Goal: Task Accomplishment & Management: Use online tool/utility

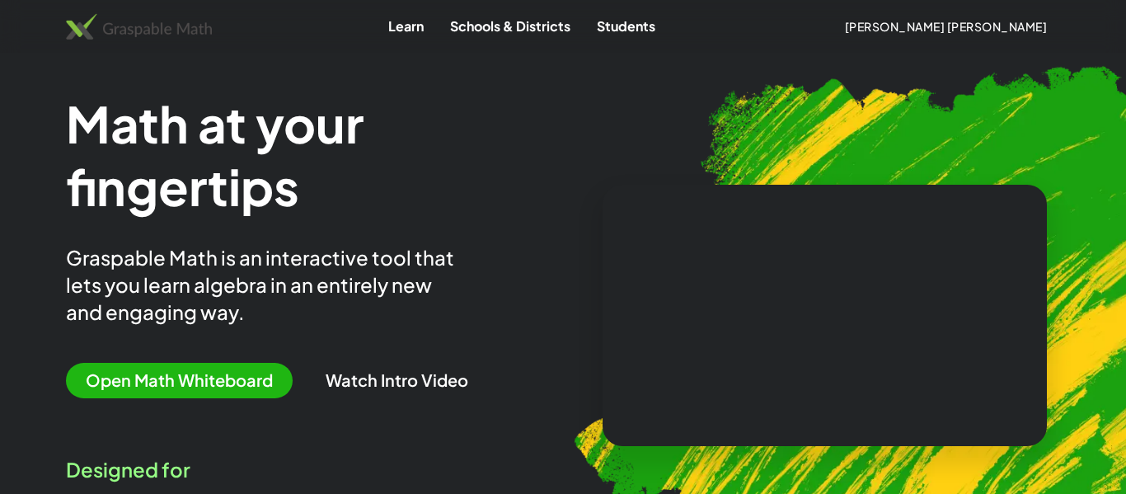
click at [229, 387] on span "Open Math Whiteboard" at bounding box center [179, 380] width 227 height 35
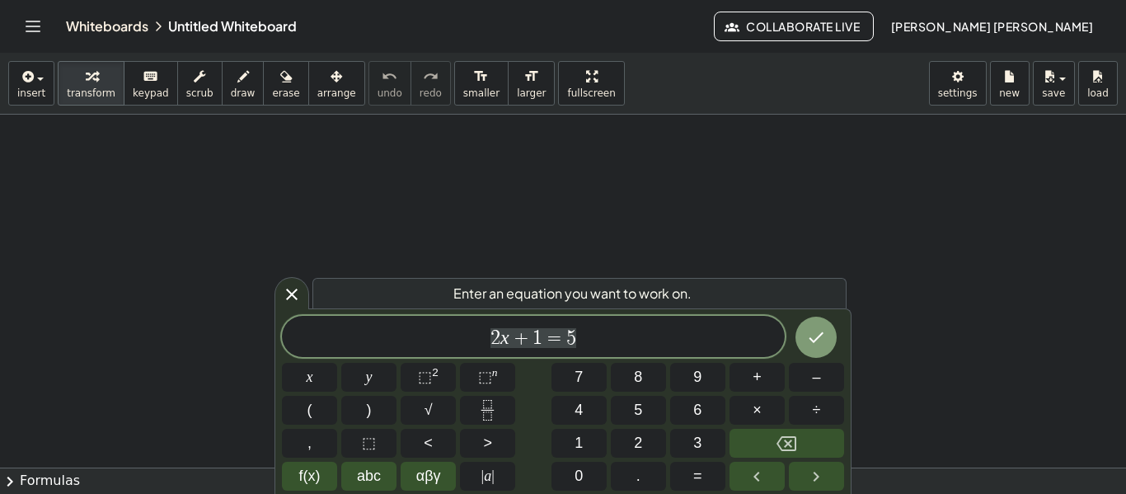
scroll to position [1, 0]
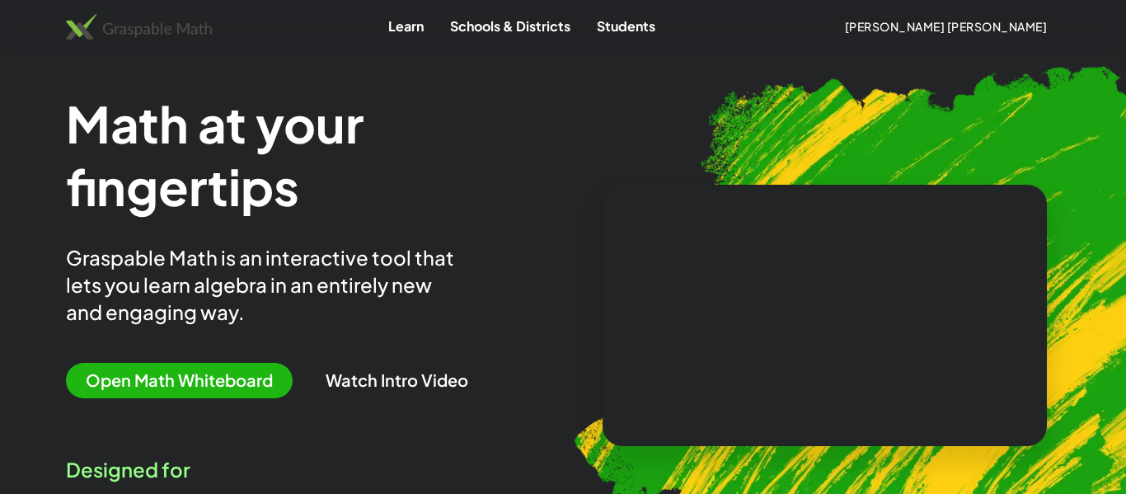
click at [171, 25] on img at bounding box center [139, 26] width 146 height 26
click at [1025, 17] on button "[PERSON_NAME] [PERSON_NAME]" at bounding box center [945, 27] width 229 height 30
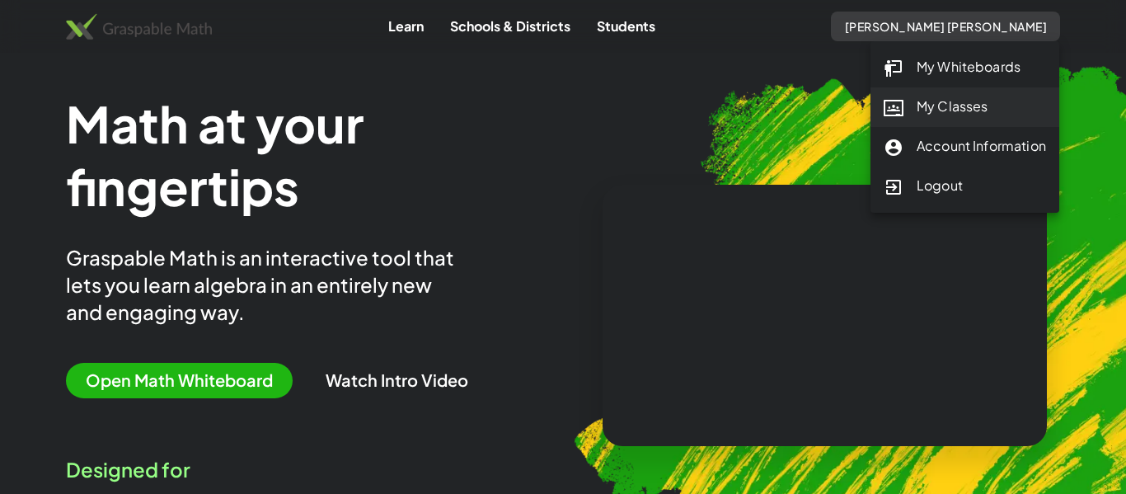
click at [948, 105] on div "My Classes" at bounding box center [965, 106] width 162 height 21
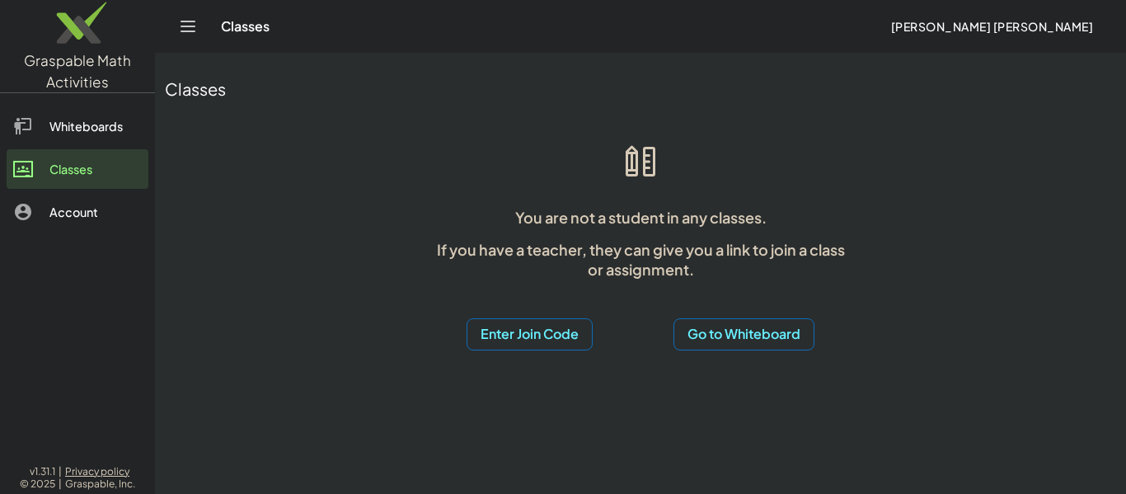
click at [539, 327] on button "Enter Join Code" at bounding box center [529, 334] width 126 height 32
click at [539, 415] on div "Join Activity" at bounding box center [529, 416] width 101 height 20
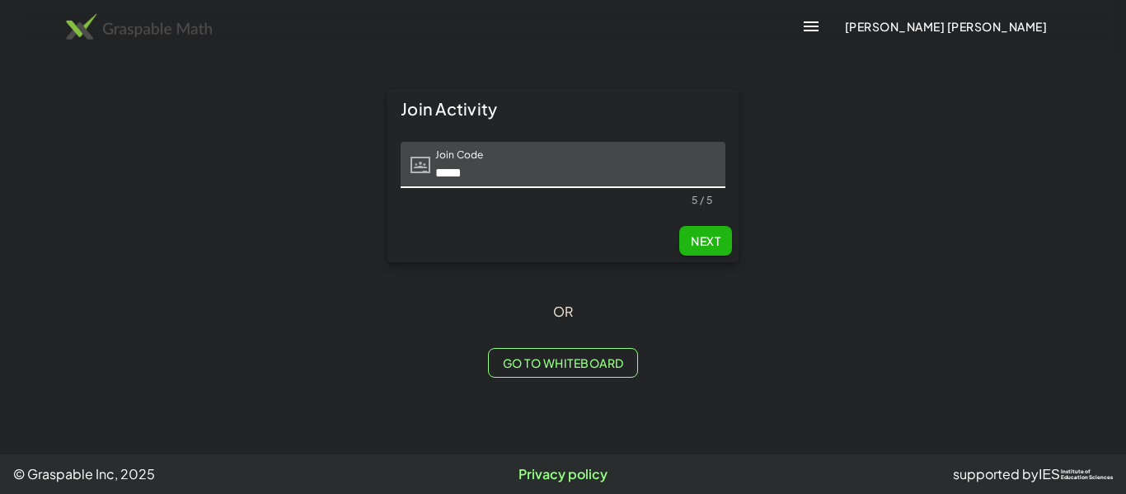
type input "*****"
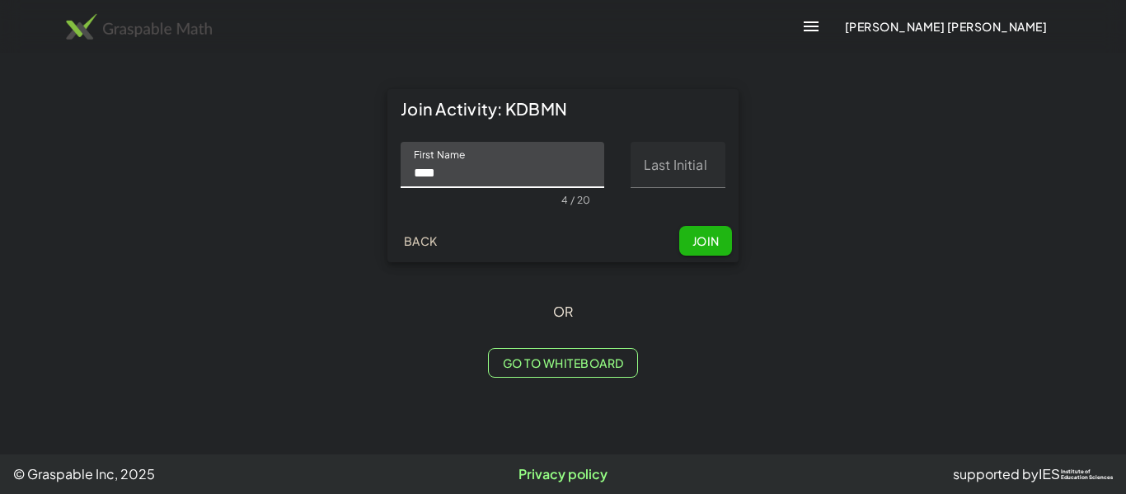
type input "****"
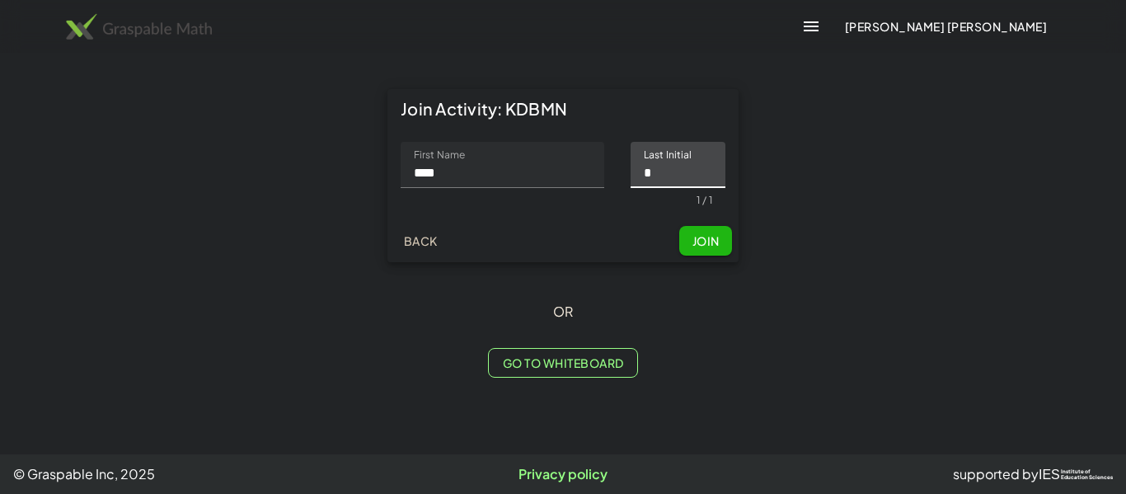
type input "*"
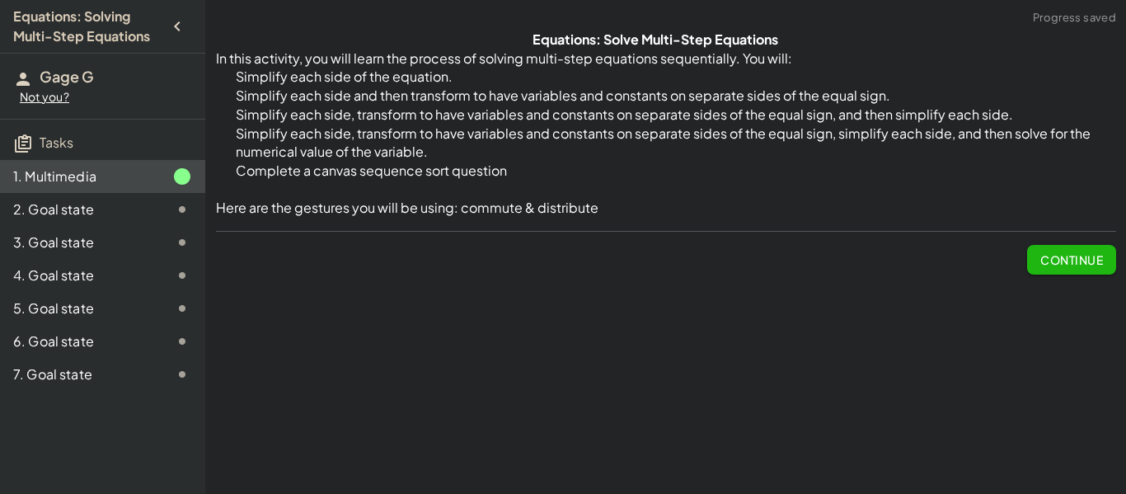
click at [1094, 236] on span "Continue" at bounding box center [1071, 253] width 89 height 43
click at [1095, 257] on span "Continue" at bounding box center [1071, 259] width 63 height 15
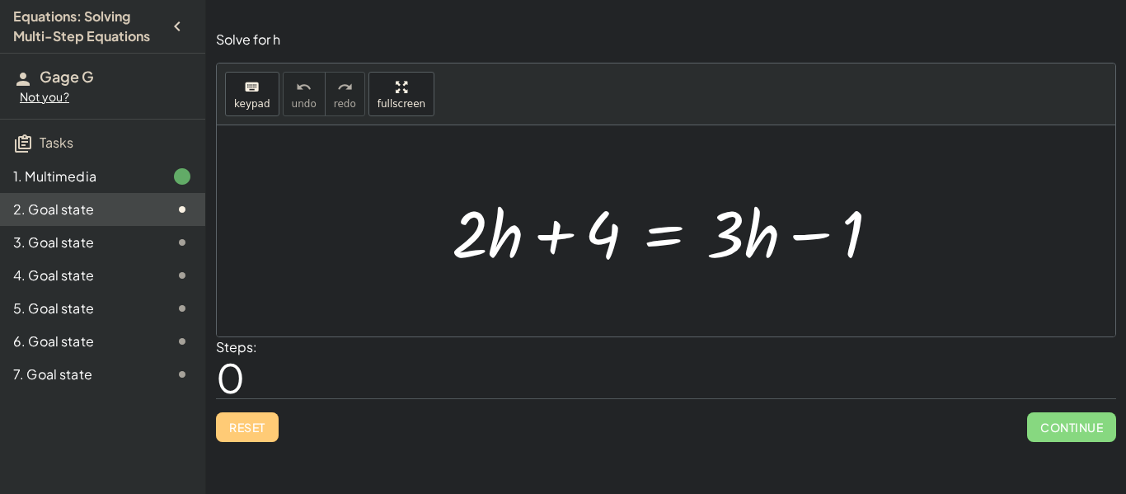
click at [97, 401] on div "Equations: Solving Multi-Step Equations Gage G Not you? Tasks 1. Multimedia 2. …" at bounding box center [102, 247] width 205 height 494
click at [110, 378] on div "7. Goal state" at bounding box center [79, 374] width 133 height 20
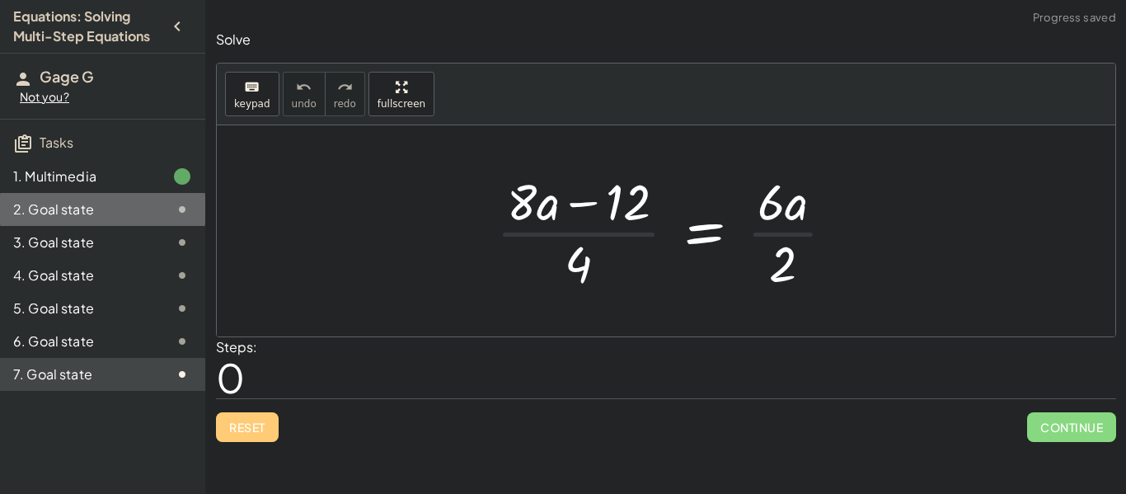
click at [94, 220] on div "2. Goal state" at bounding box center [102, 209] width 205 height 33
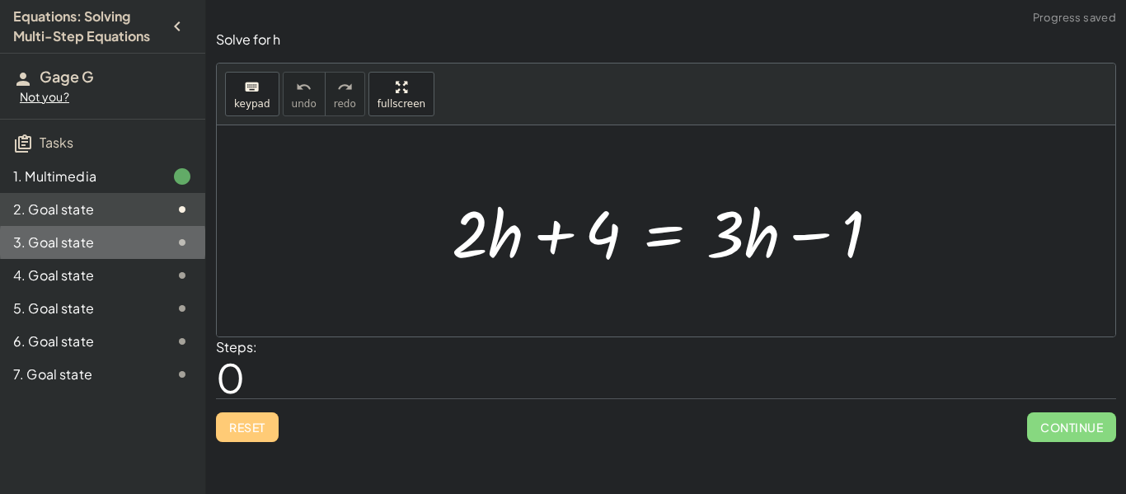
click at [102, 247] on div "3. Goal state" at bounding box center [79, 242] width 133 height 20
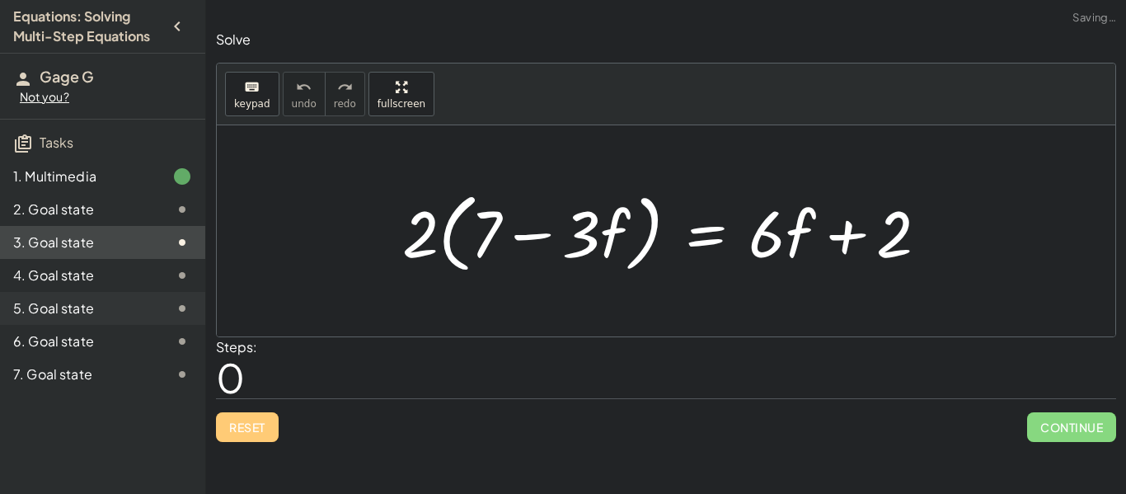
click at [124, 298] on div "5. Goal state" at bounding box center [102, 308] width 205 height 33
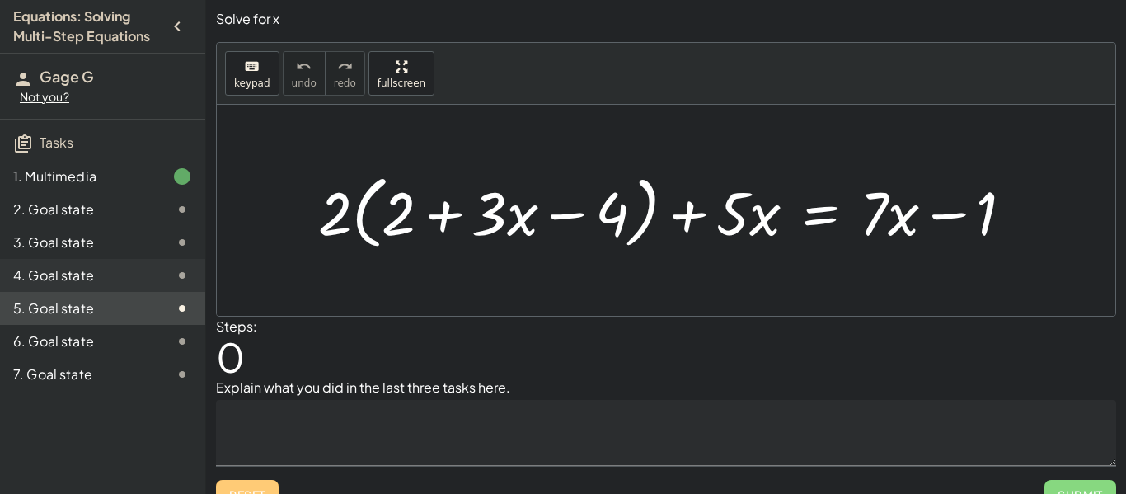
click at [101, 260] on div "4. Goal state" at bounding box center [102, 275] width 205 height 33
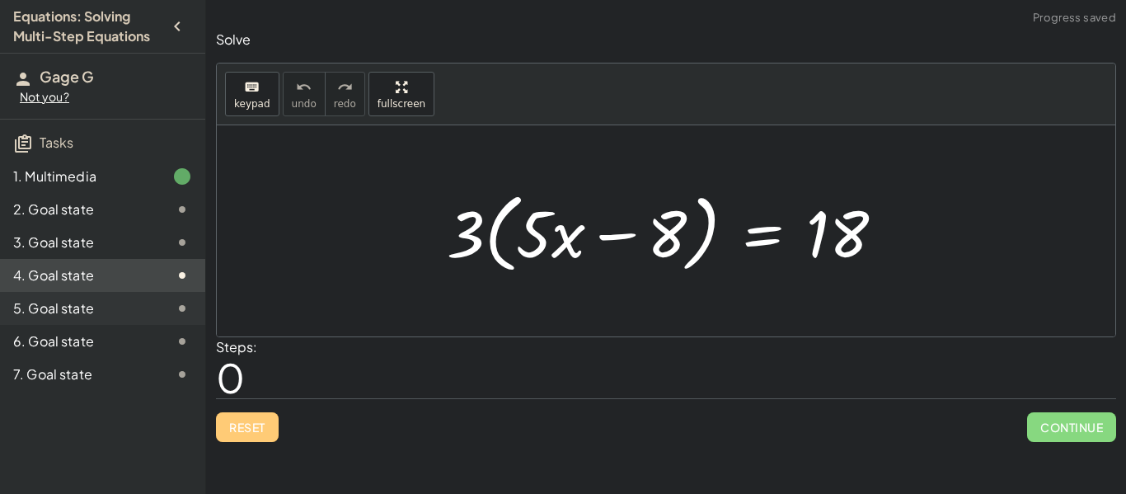
click at [115, 316] on div "5. Goal state" at bounding box center [79, 308] width 133 height 20
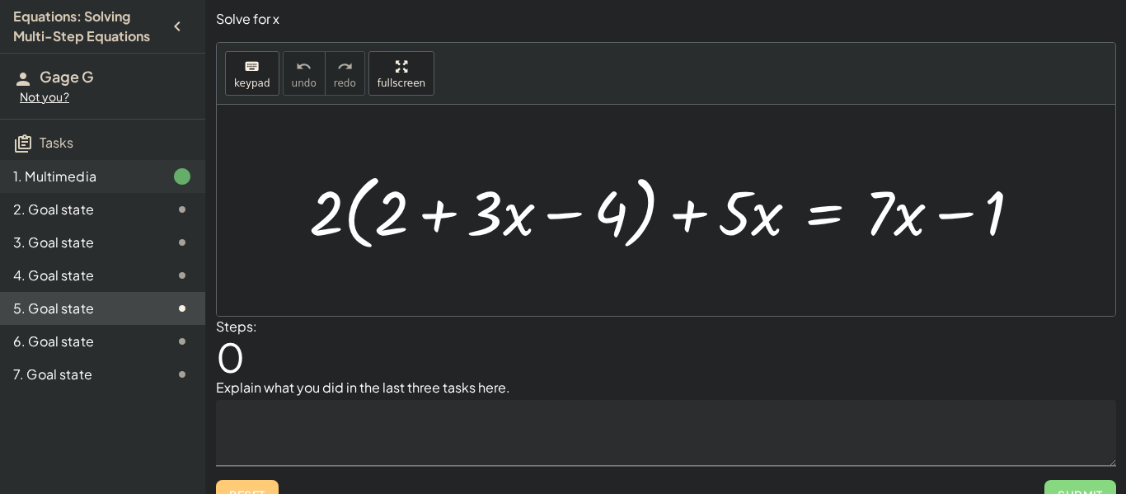
click at [81, 177] on div "1. Multimedia" at bounding box center [79, 176] width 133 height 20
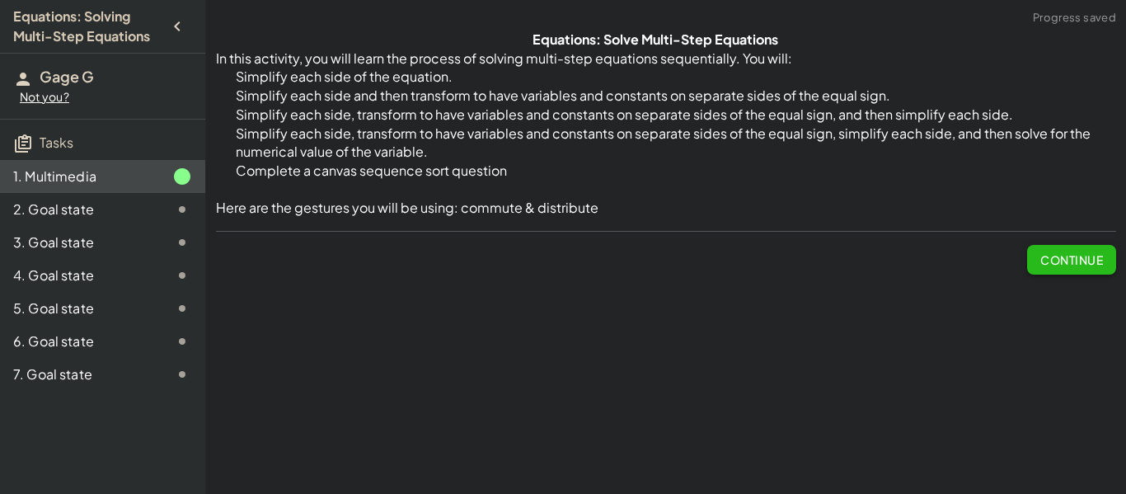
click at [1081, 261] on span "Continue" at bounding box center [1071, 259] width 63 height 15
